Goal: Communication & Community: Ask a question

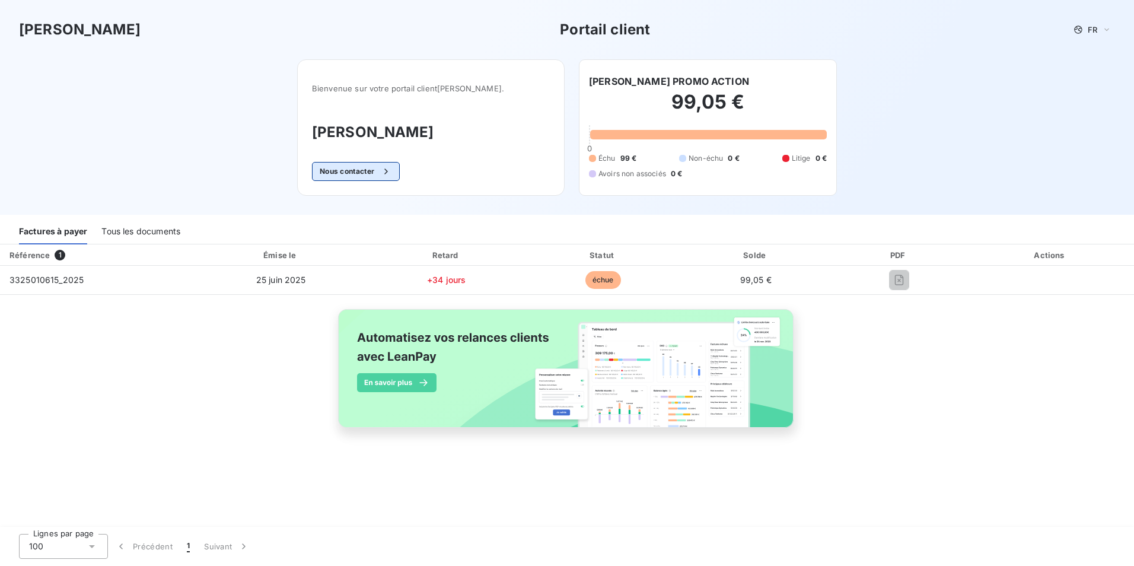
click at [386, 174] on button "Nous contacter" at bounding box center [356, 171] width 88 height 19
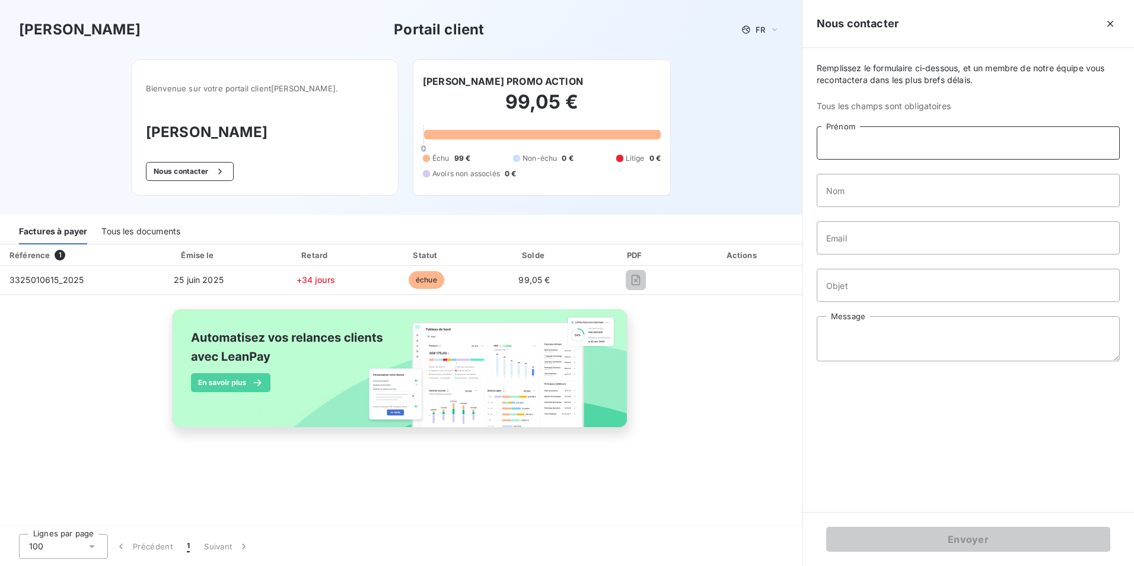
click at [829, 150] on input "Prénom" at bounding box center [968, 142] width 303 height 33
type input "SANDRINE"
type input "FRAGOSO"
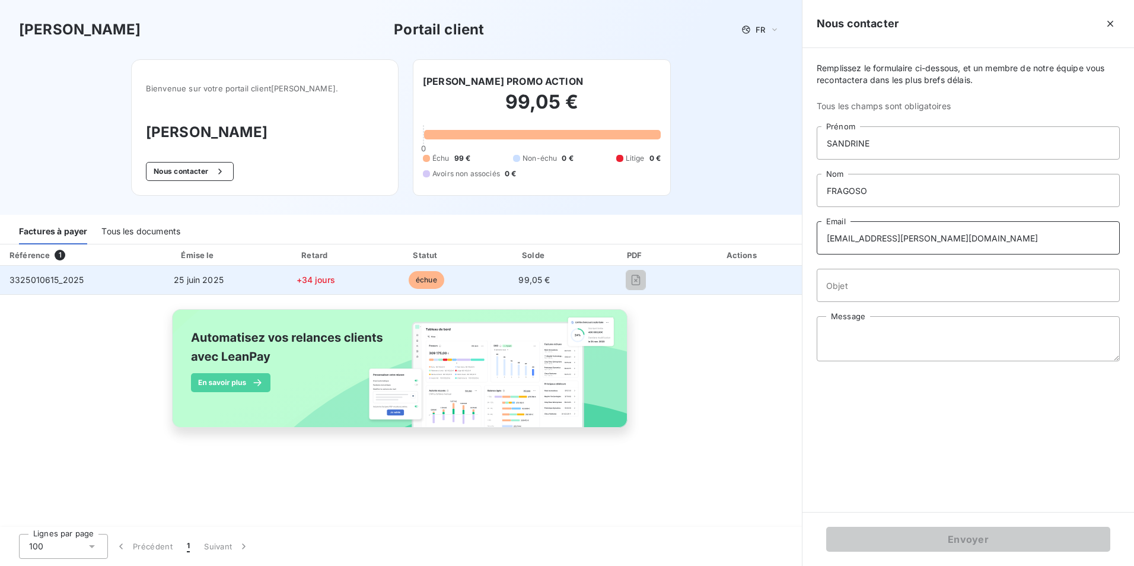
drag, startPoint x: 883, startPoint y: 250, endPoint x: 749, endPoint y: 278, distance: 136.9
click at [749, 278] on div "Fedrigoni Portail client FR Bienvenue sur votre portail client [PERSON_NAME] . …" at bounding box center [567, 283] width 1134 height 566
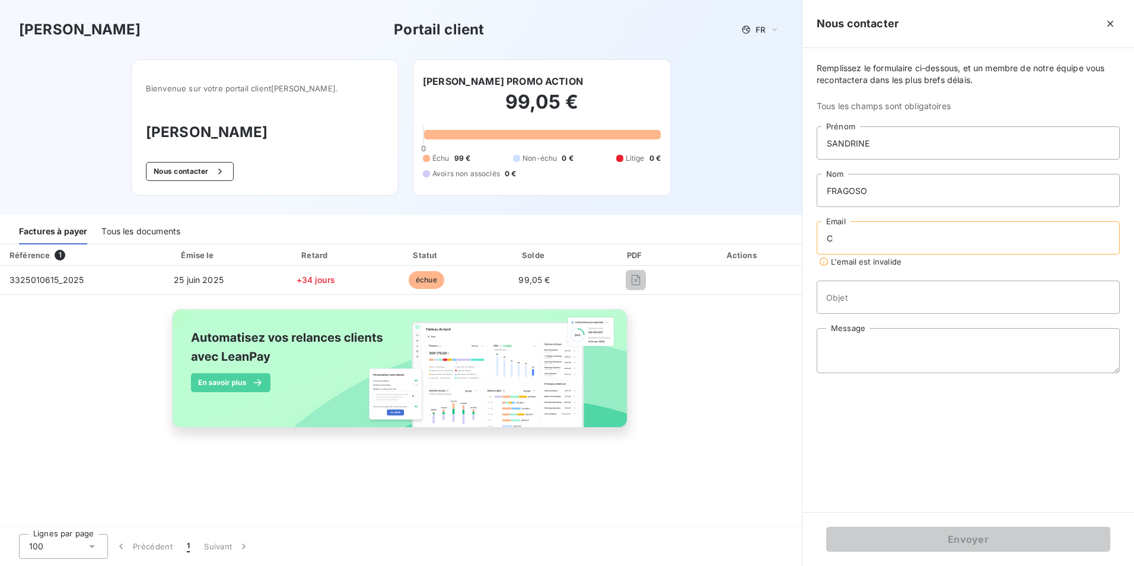
type input "[EMAIL_ADDRESS][DOMAIN_NAME]"
click at [870, 288] on input "Objet" at bounding box center [968, 285] width 303 height 33
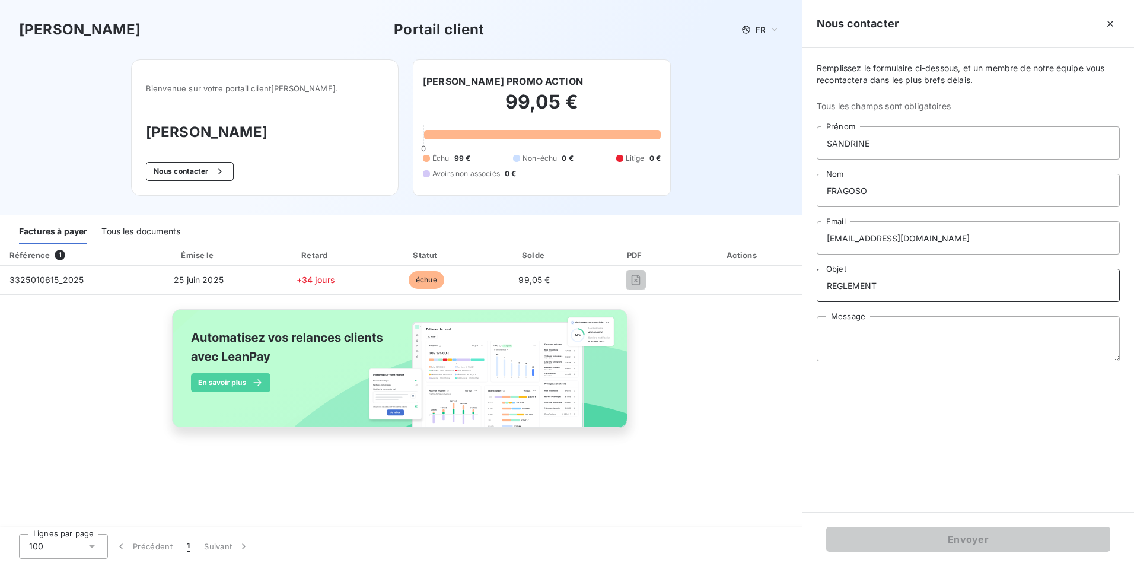
type input "REGLEMENT"
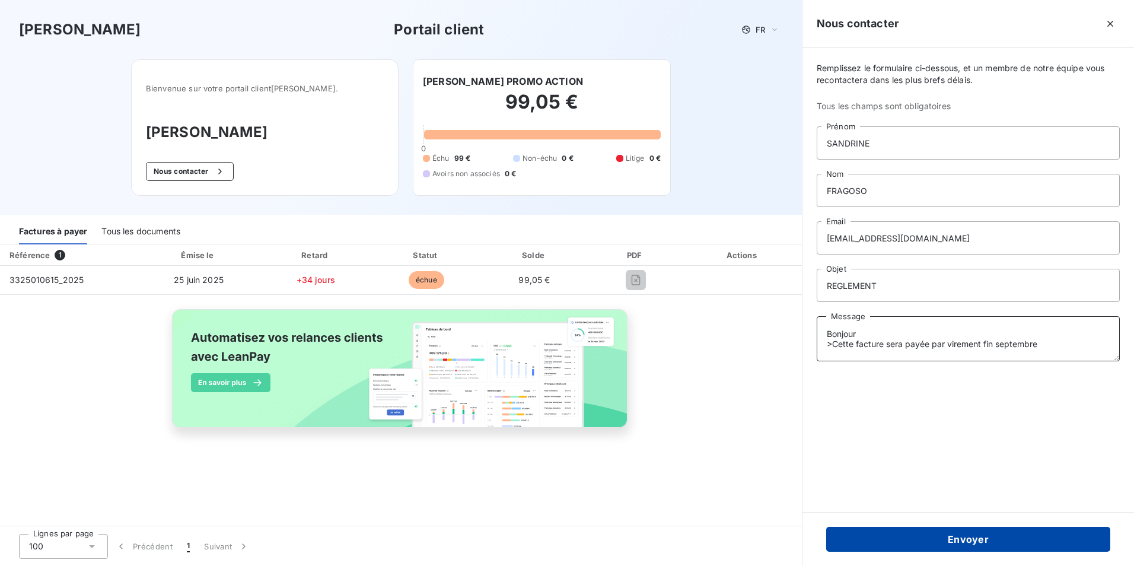
type textarea "Bonjour >Cette facture sera payée par virement fin septembre"
click at [941, 547] on button "Envoyer" at bounding box center [968, 539] width 284 height 25
